Goal: Information Seeking & Learning: Check status

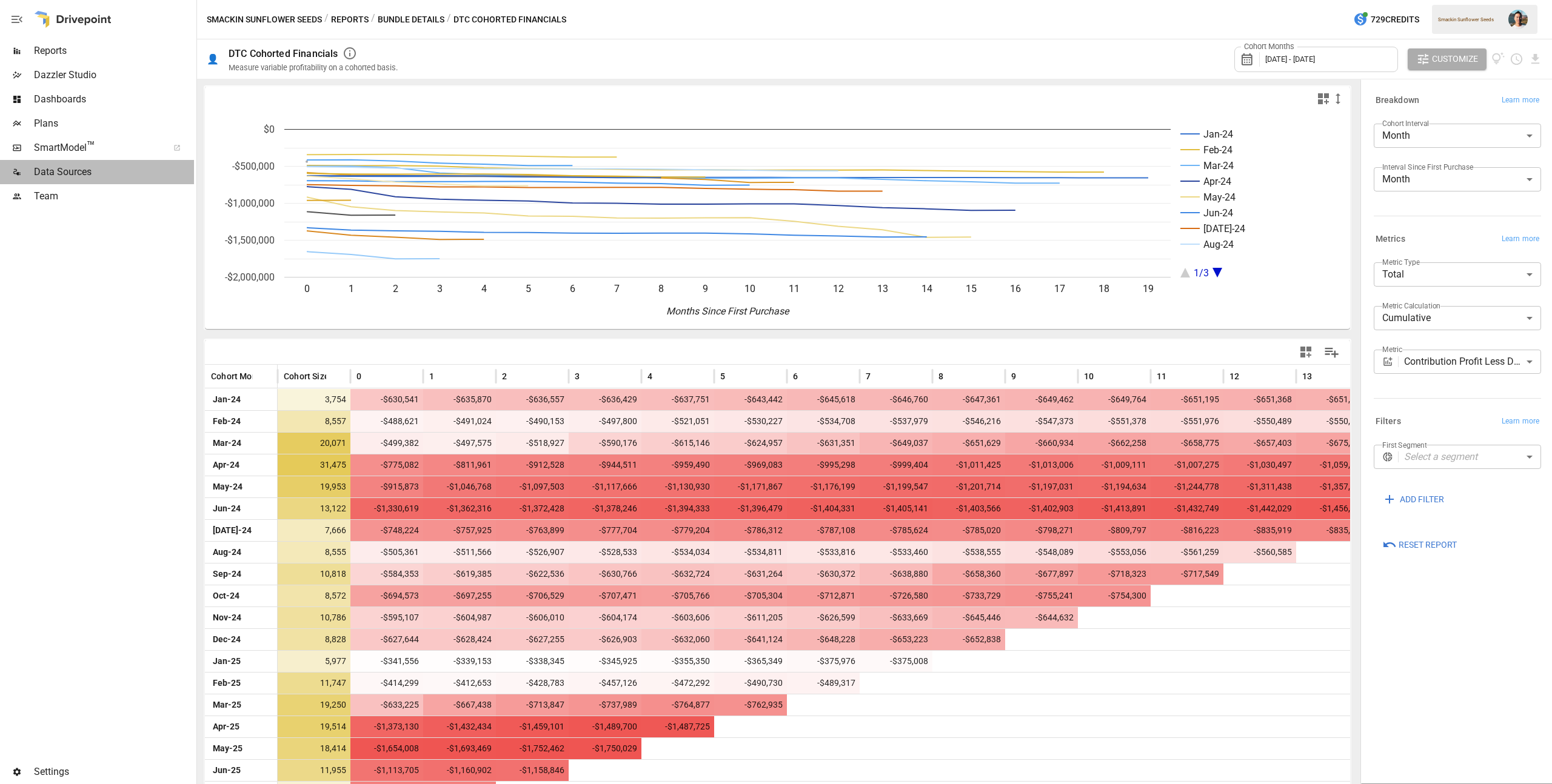
click at [111, 178] on span "Data Sources" at bounding box center [114, 172] width 160 height 15
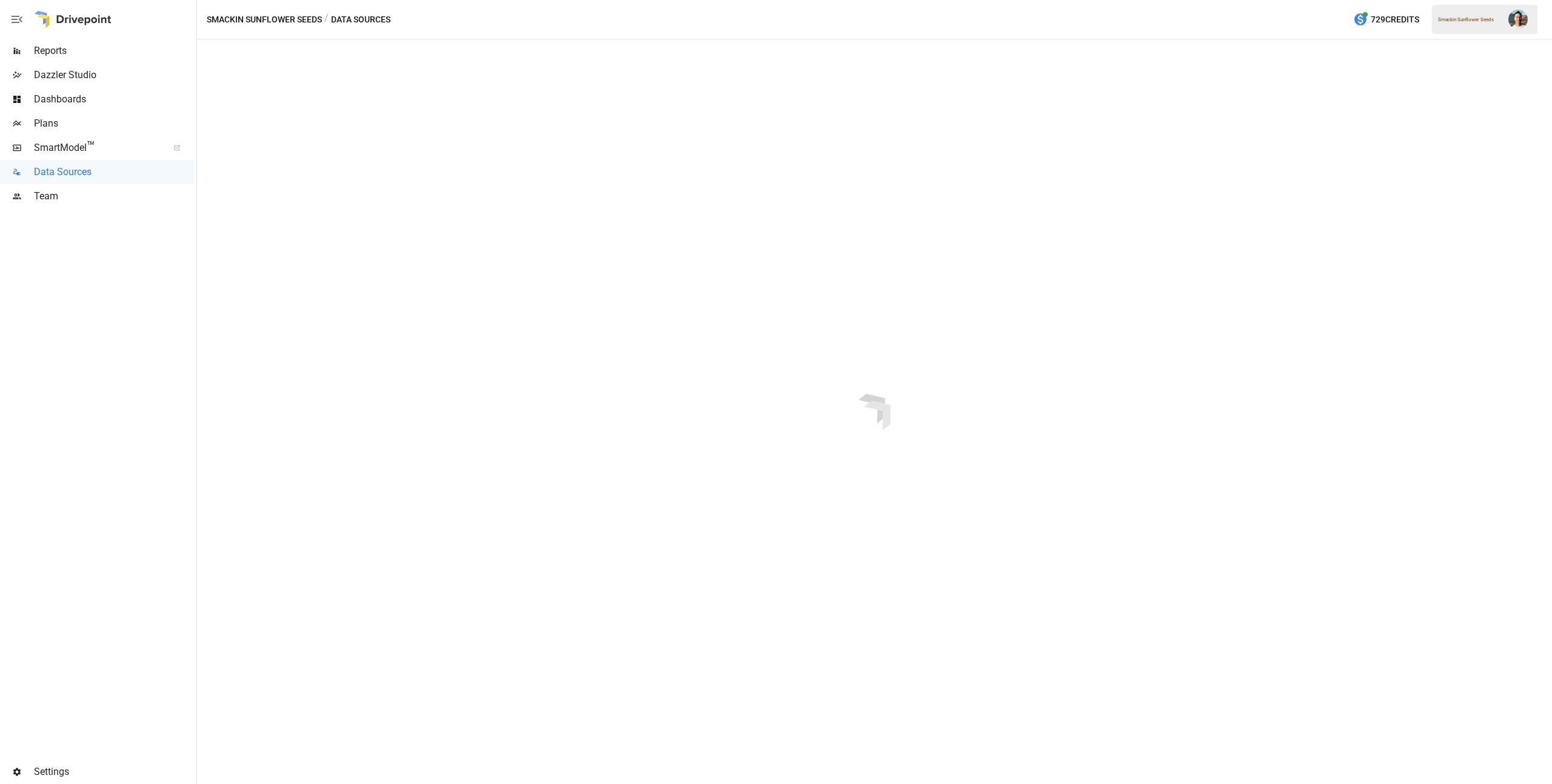
click at [105, 57] on span "Reports" at bounding box center [114, 51] width 160 height 15
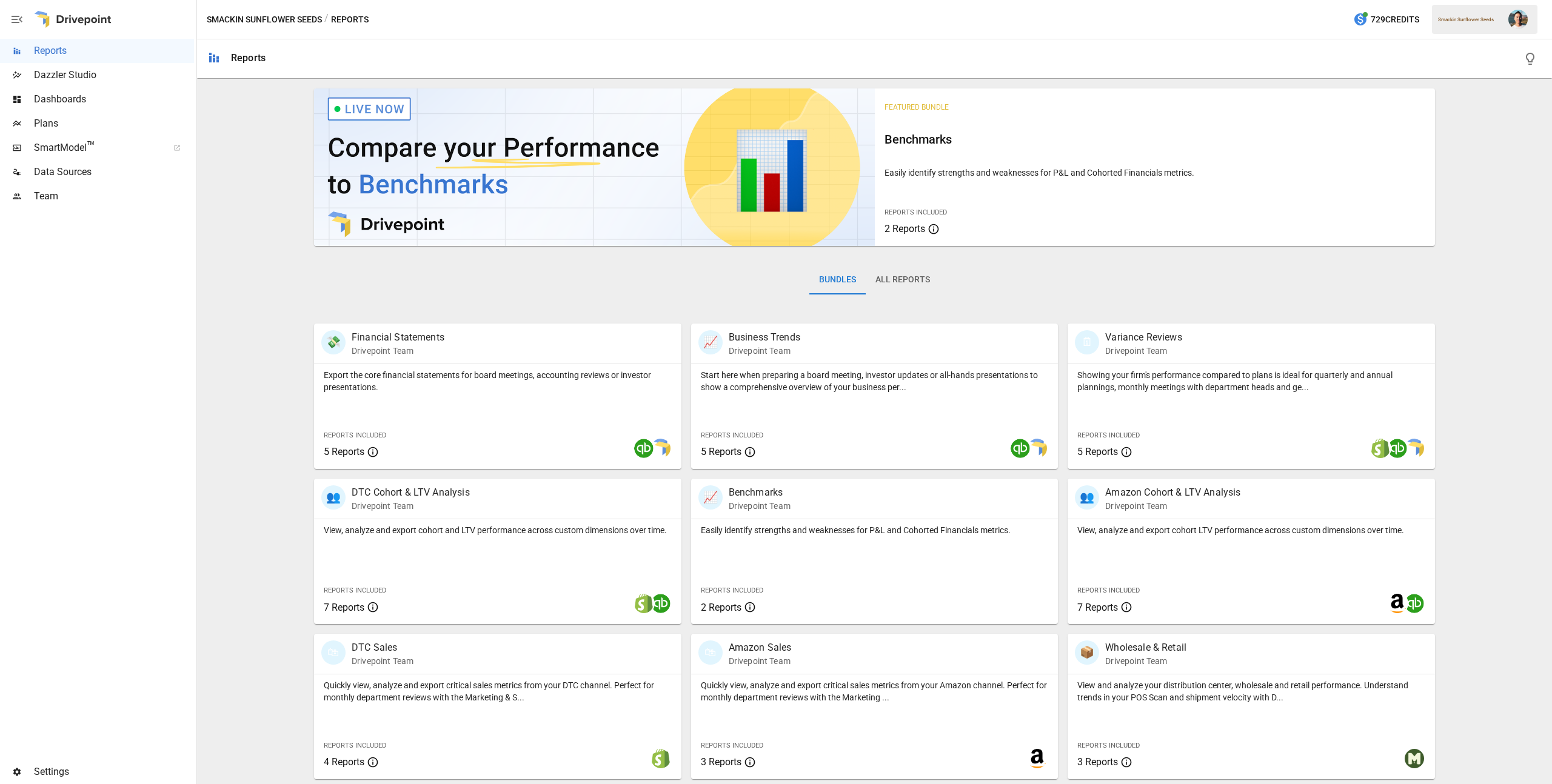
scroll to position [156, 0]
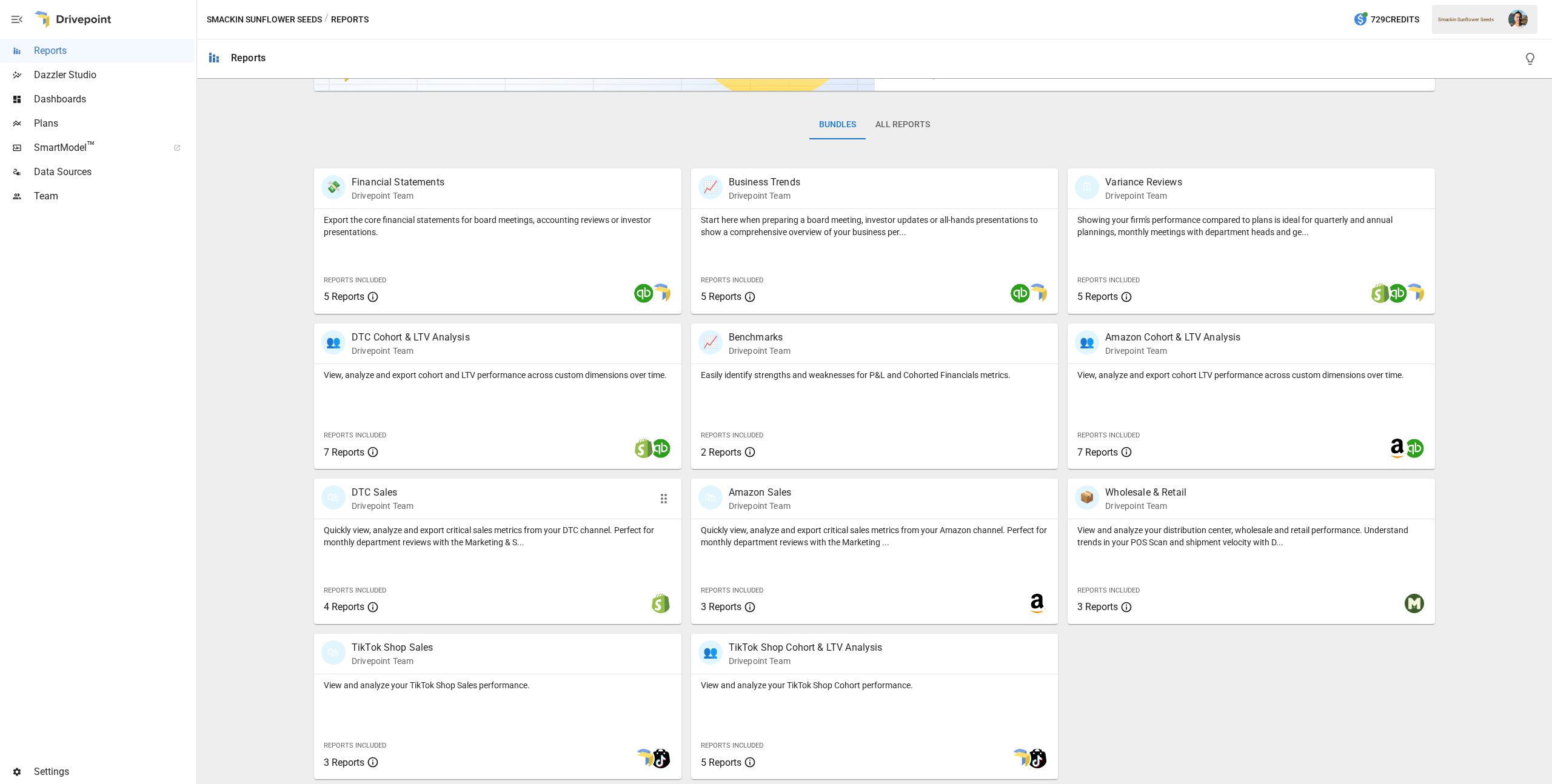
click at [579, 489] on div "🛍 DTC Sales Drivepoint Team" at bounding box center [468, 498] width 294 height 27
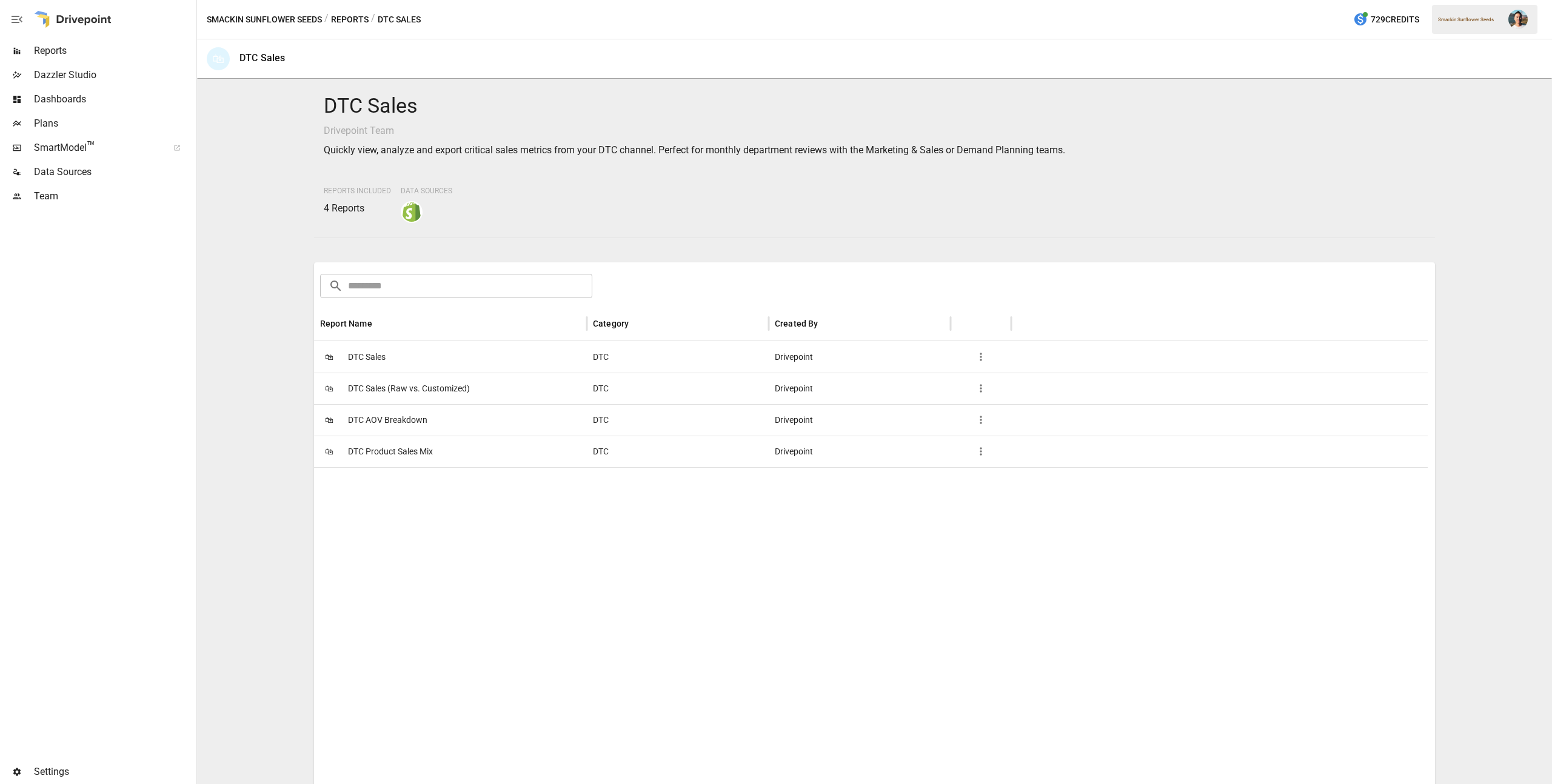
click at [365, 352] on span "DTC Sales" at bounding box center [367, 356] width 38 height 31
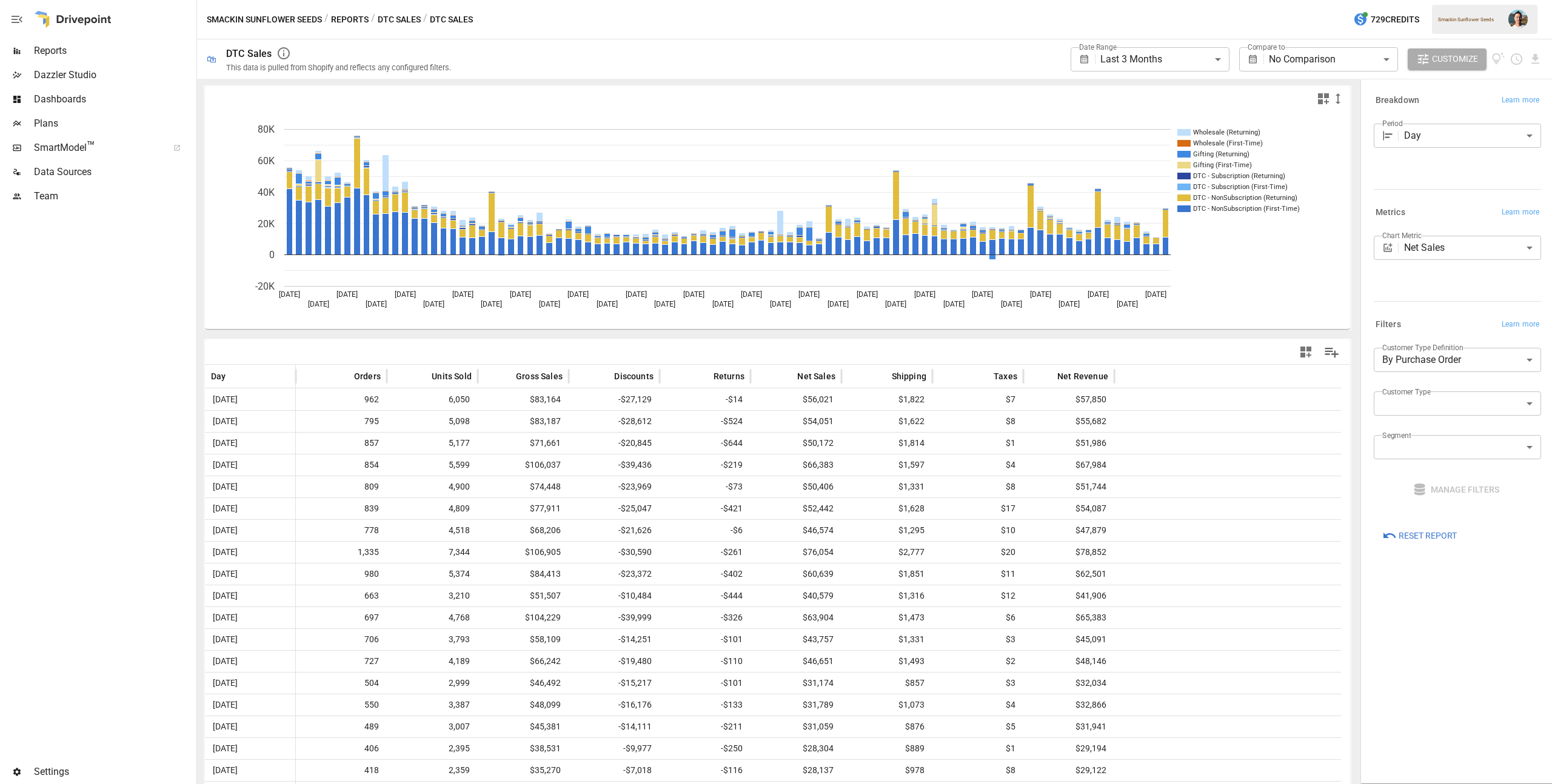
click at [98, 45] on span "Reports" at bounding box center [114, 51] width 160 height 15
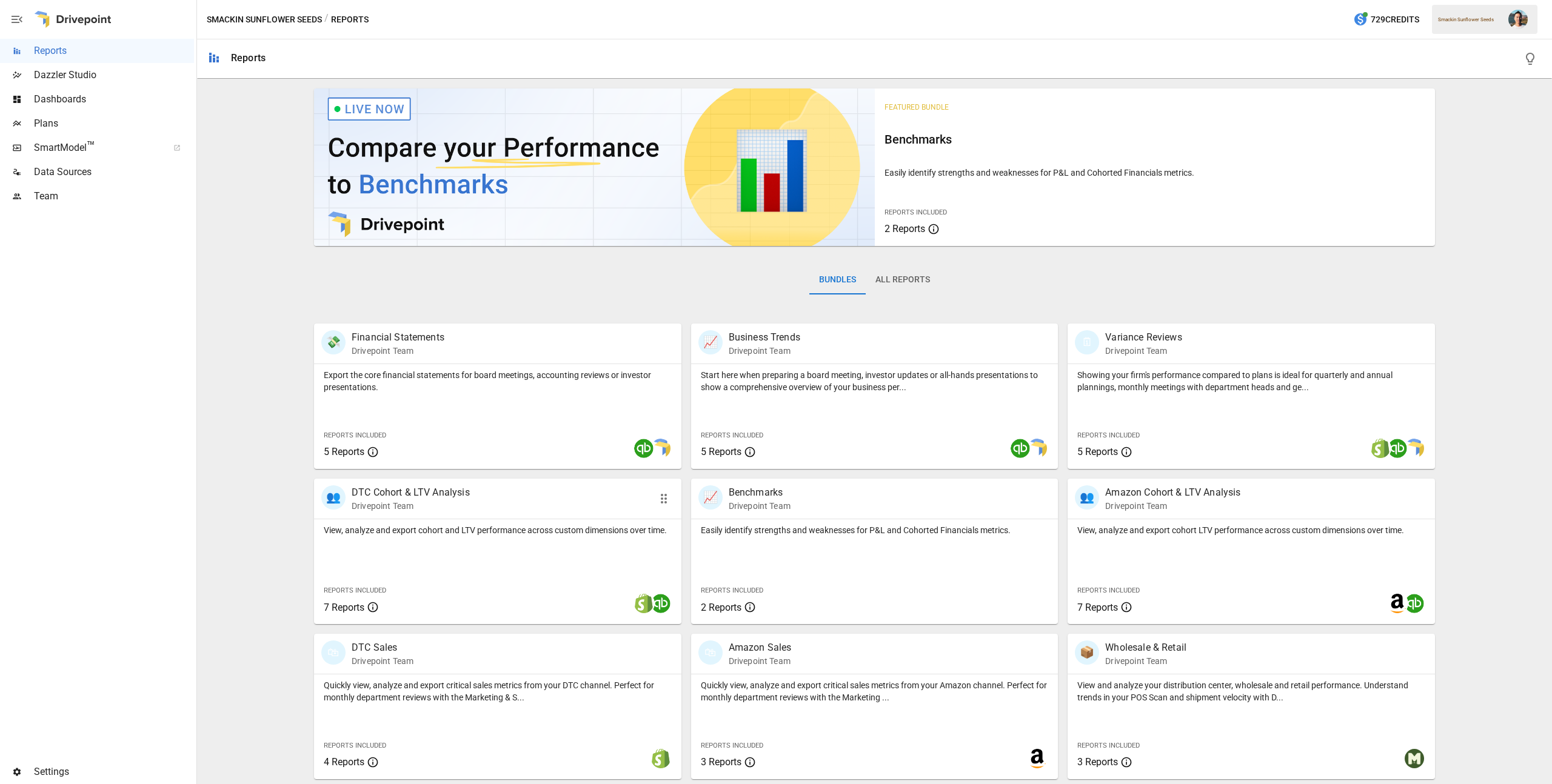
click at [580, 483] on div "👥 DTC Cohort & LTV Analysis Drivepoint Team" at bounding box center [497, 498] width 368 height 40
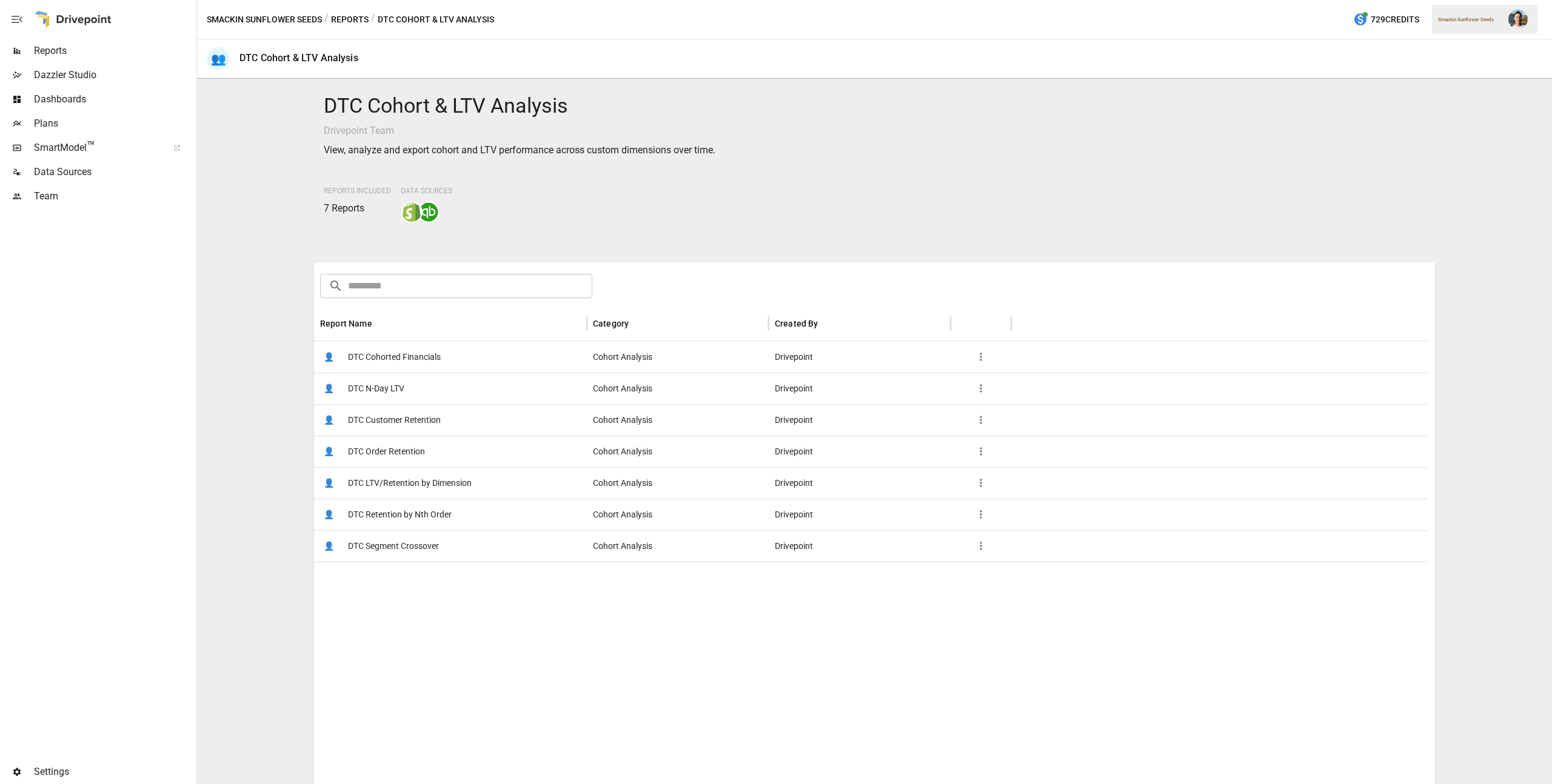
click at [426, 349] on span "DTC Cohorted Financials" at bounding box center [394, 356] width 93 height 31
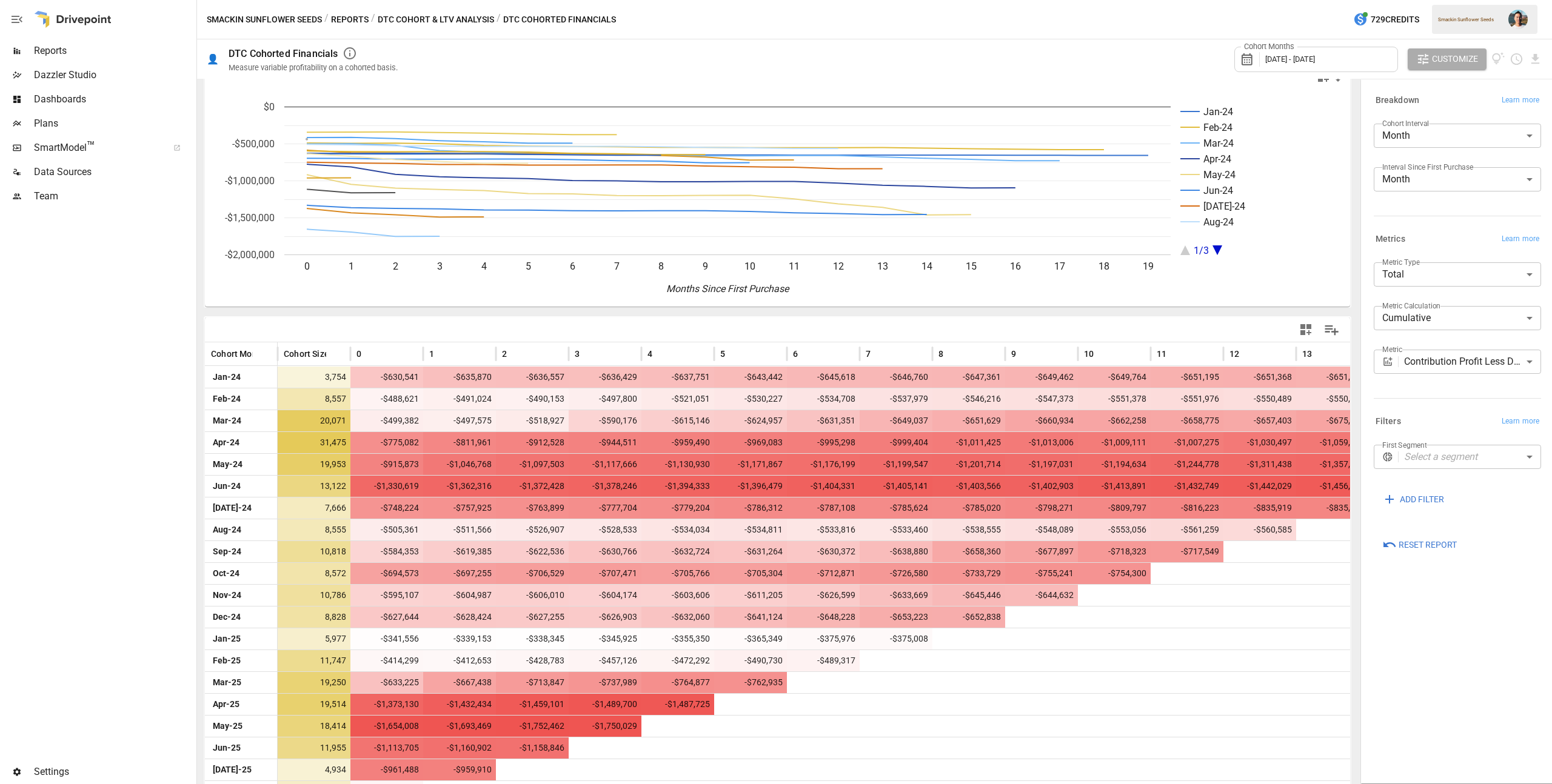
scroll to position [57, 0]
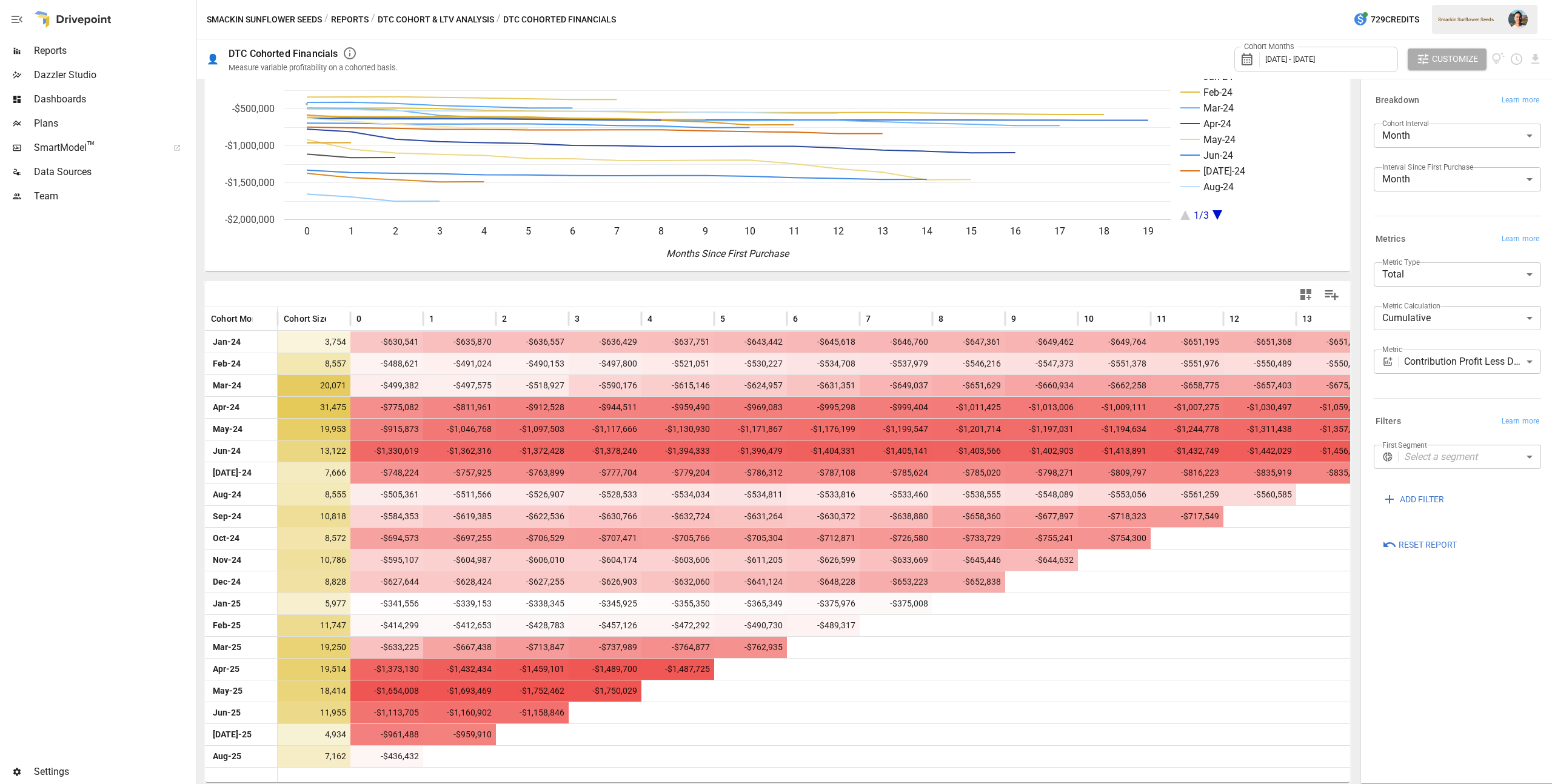
click at [1458, 0] on body "Reports Dazzler Studio Dashboards Plans SmartModel ™ Data Sources Team Settings…" at bounding box center [776, 0] width 1552 height 0
click at [1413, 238] on div at bounding box center [776, 392] width 1552 height 784
click at [352, 20] on button "Reports" at bounding box center [349, 19] width 38 height 15
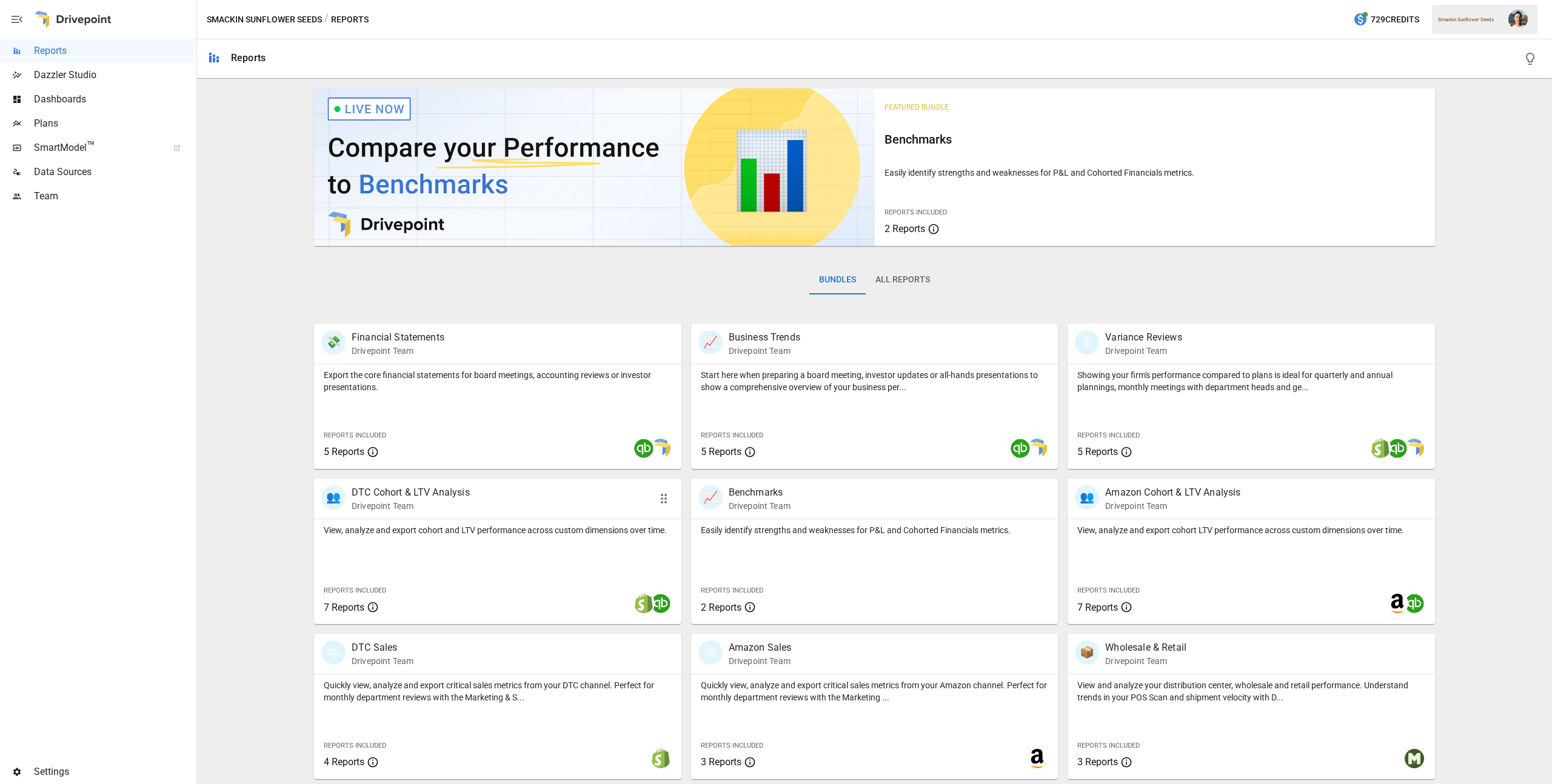
click at [494, 517] on div "👥 DTC Cohort & LTV Analysis Drivepoint Team" at bounding box center [497, 498] width 368 height 40
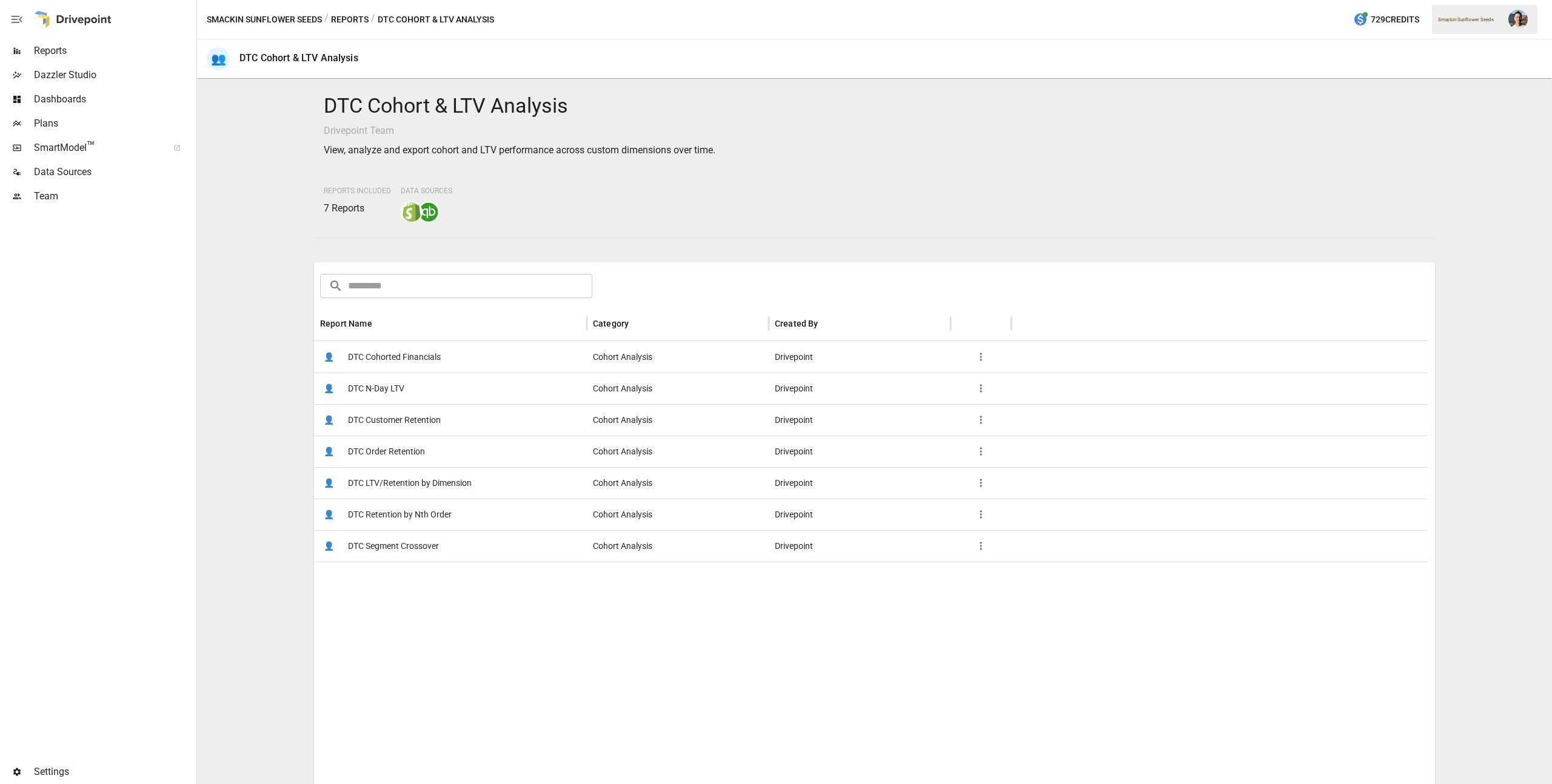
click at [433, 411] on span "DTC Customer Retention" at bounding box center [394, 419] width 93 height 31
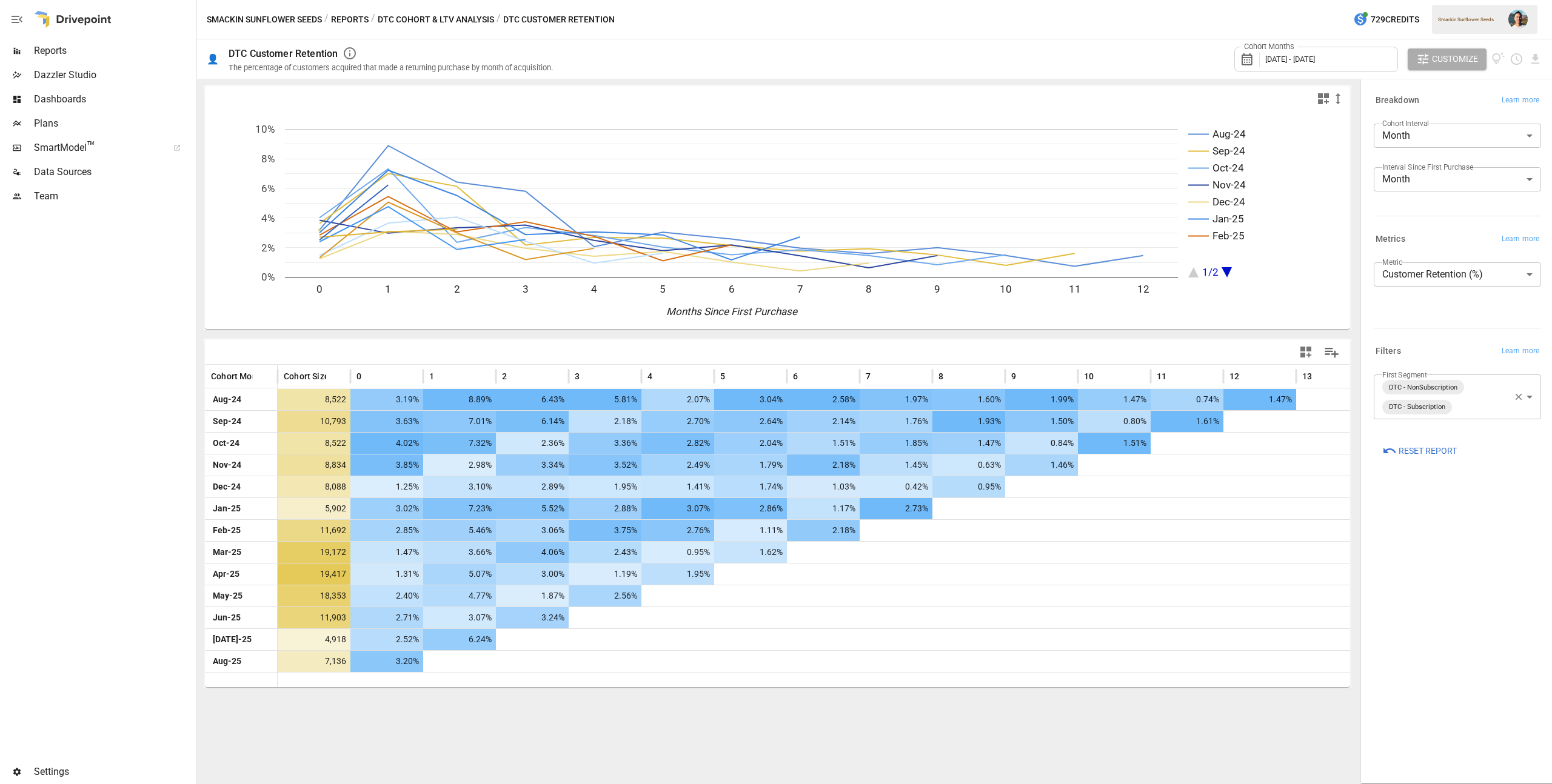
click at [1522, 395] on icon "button" at bounding box center [1519, 397] width 11 height 11
click at [1452, 0] on body "Reports Dazzler Studio Dashboards Plans SmartModel ™ Data Sources Team Settings…" at bounding box center [776, 0] width 1552 height 0
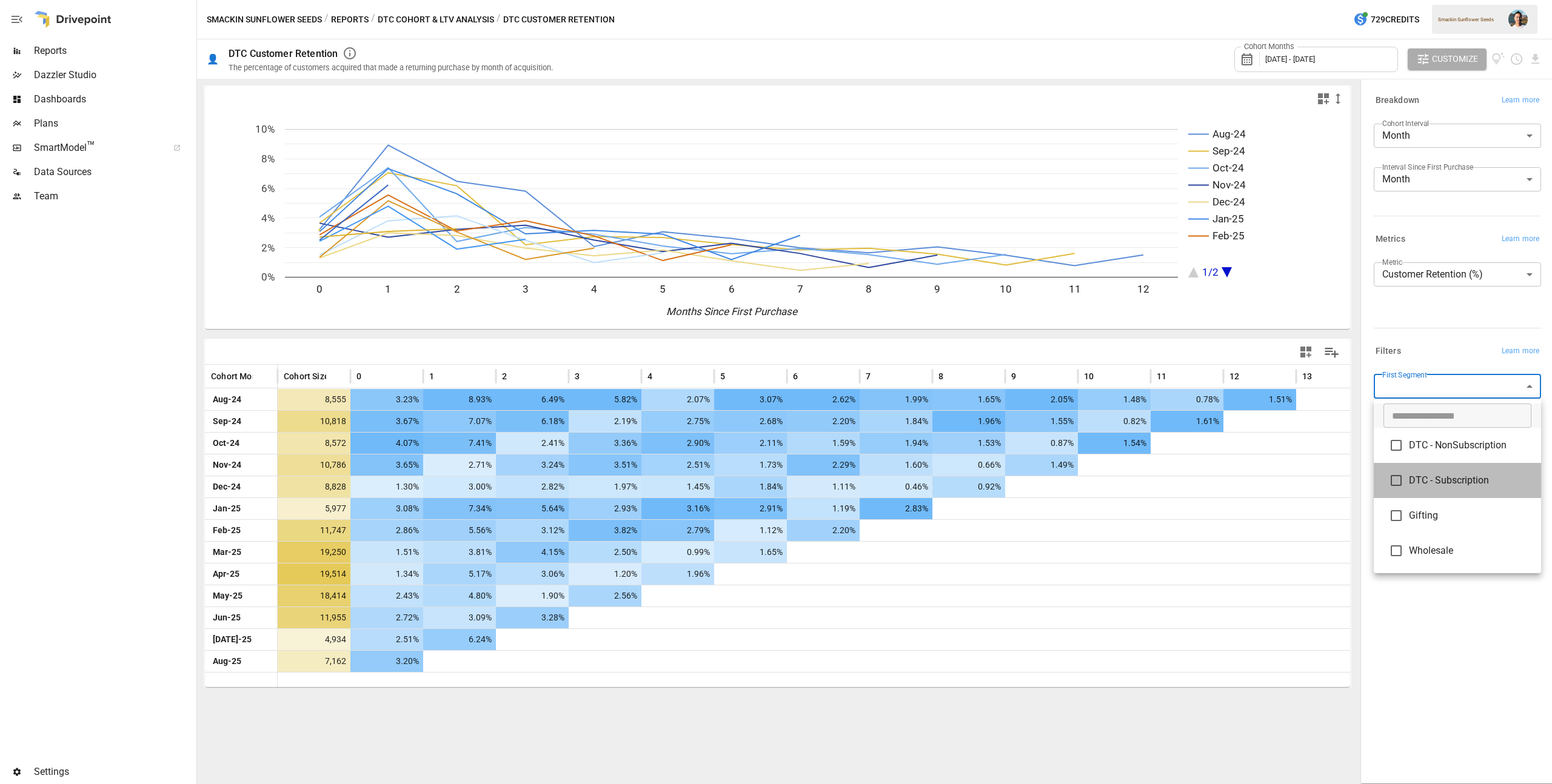
click at [1454, 474] on span "DTC - Subscription" at bounding box center [1470, 480] width 122 height 15
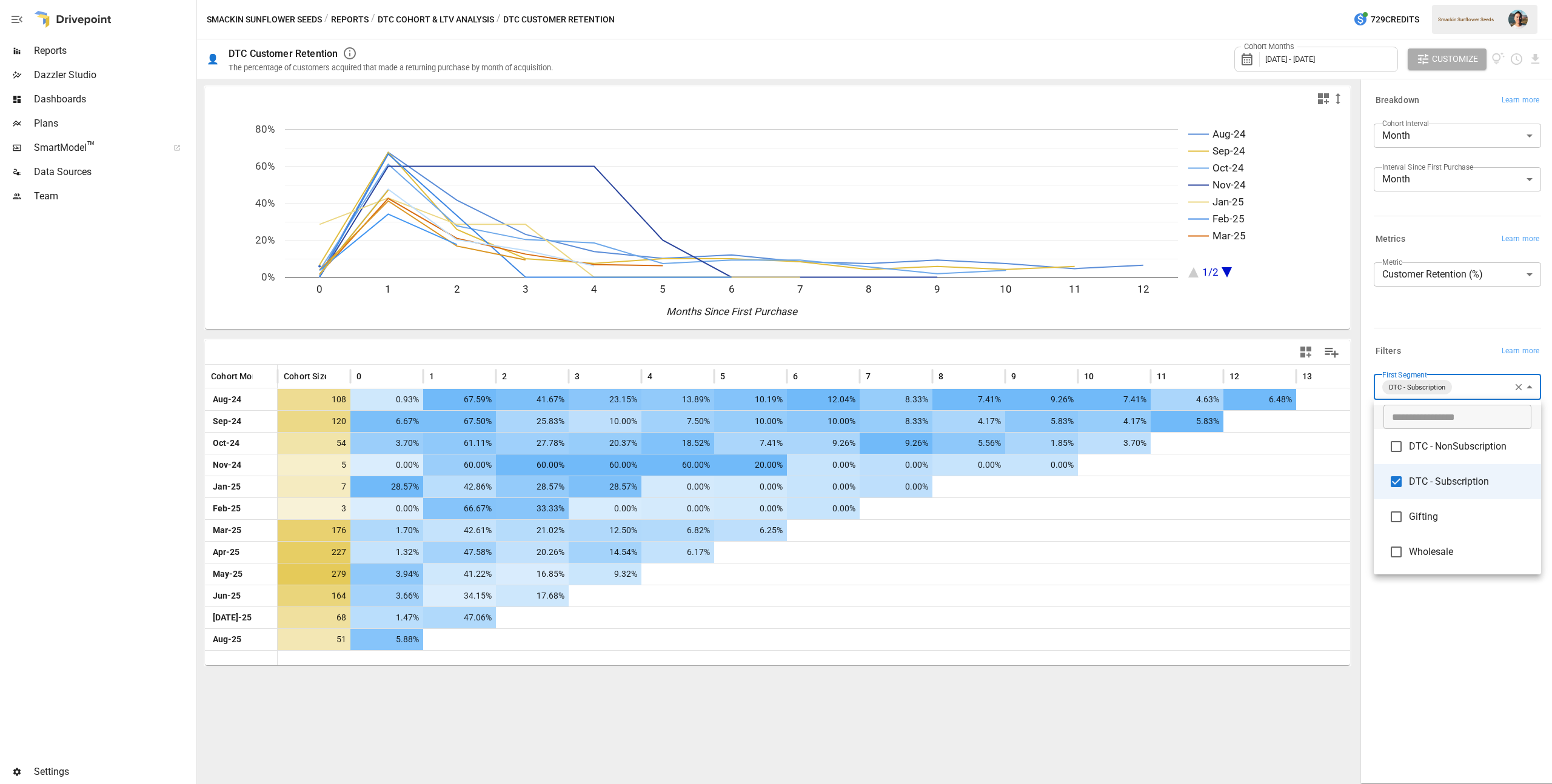
click at [1445, 446] on span "DTC - NonSubscription" at bounding box center [1470, 447] width 122 height 15
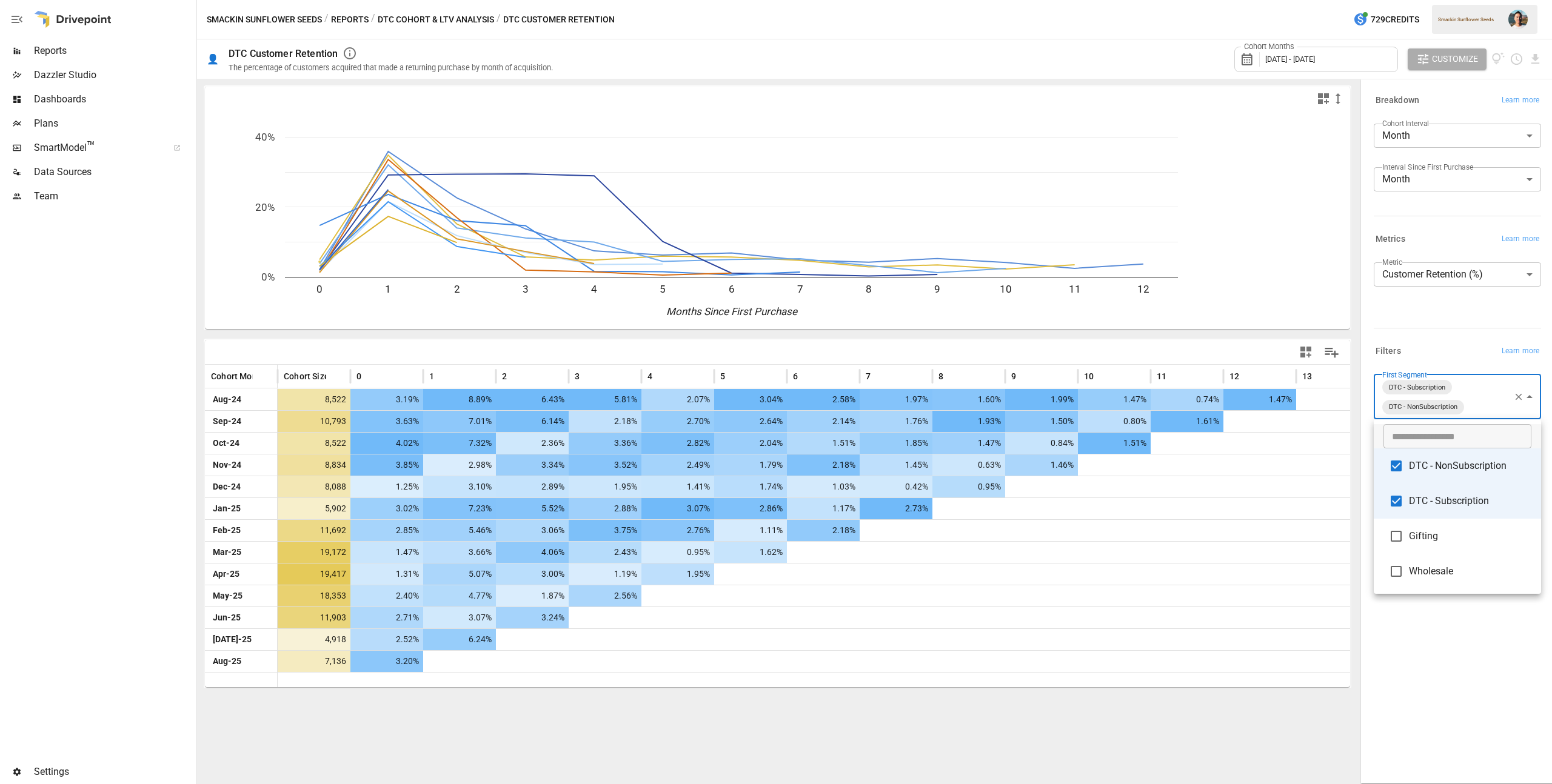
click at [1455, 508] on span "DTC - Subscription" at bounding box center [1470, 502] width 122 height 15
type input "**********"
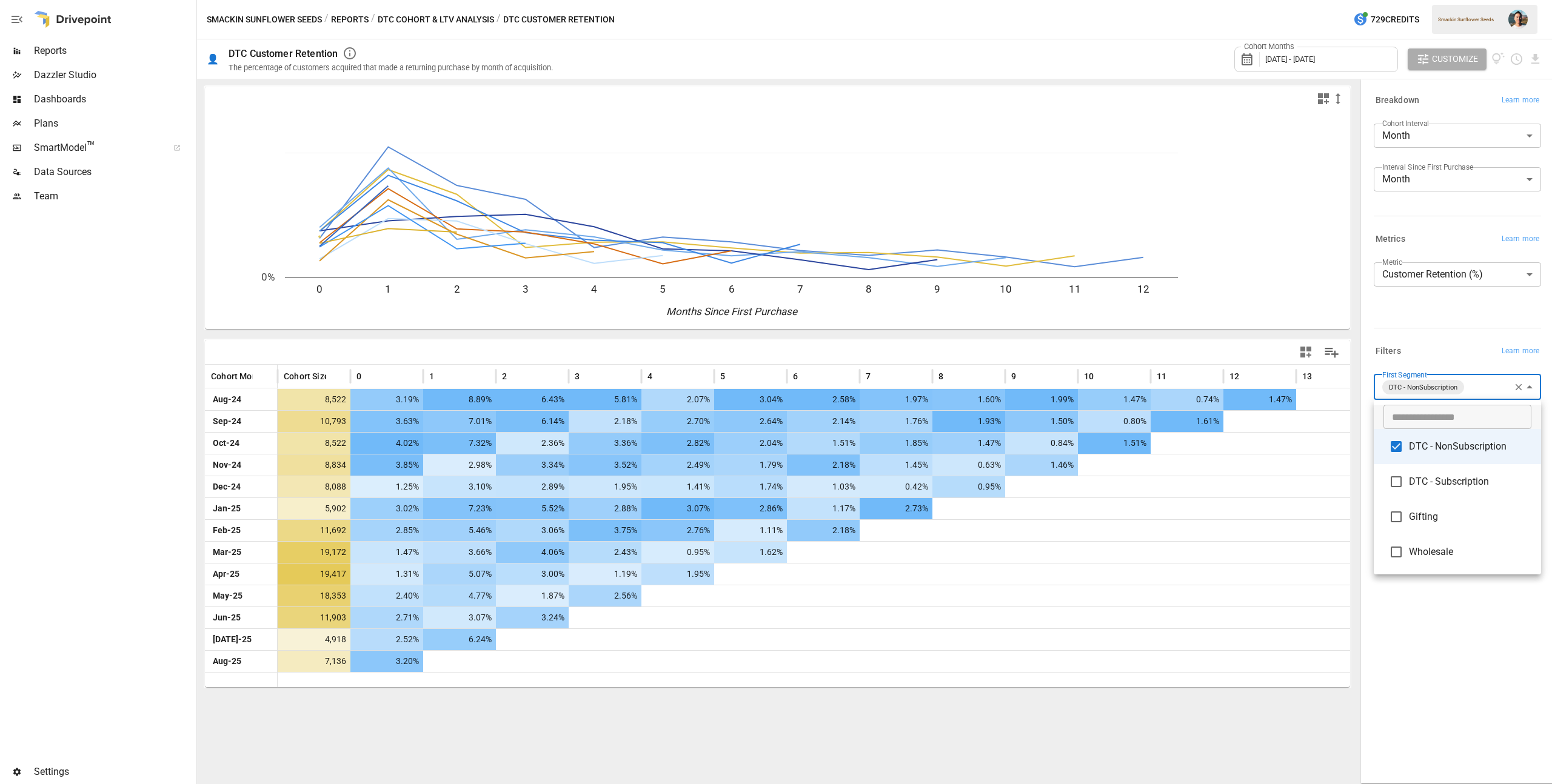
click at [1477, 579] on div at bounding box center [776, 392] width 1552 height 784
